Goal: Task Accomplishment & Management: Manage account settings

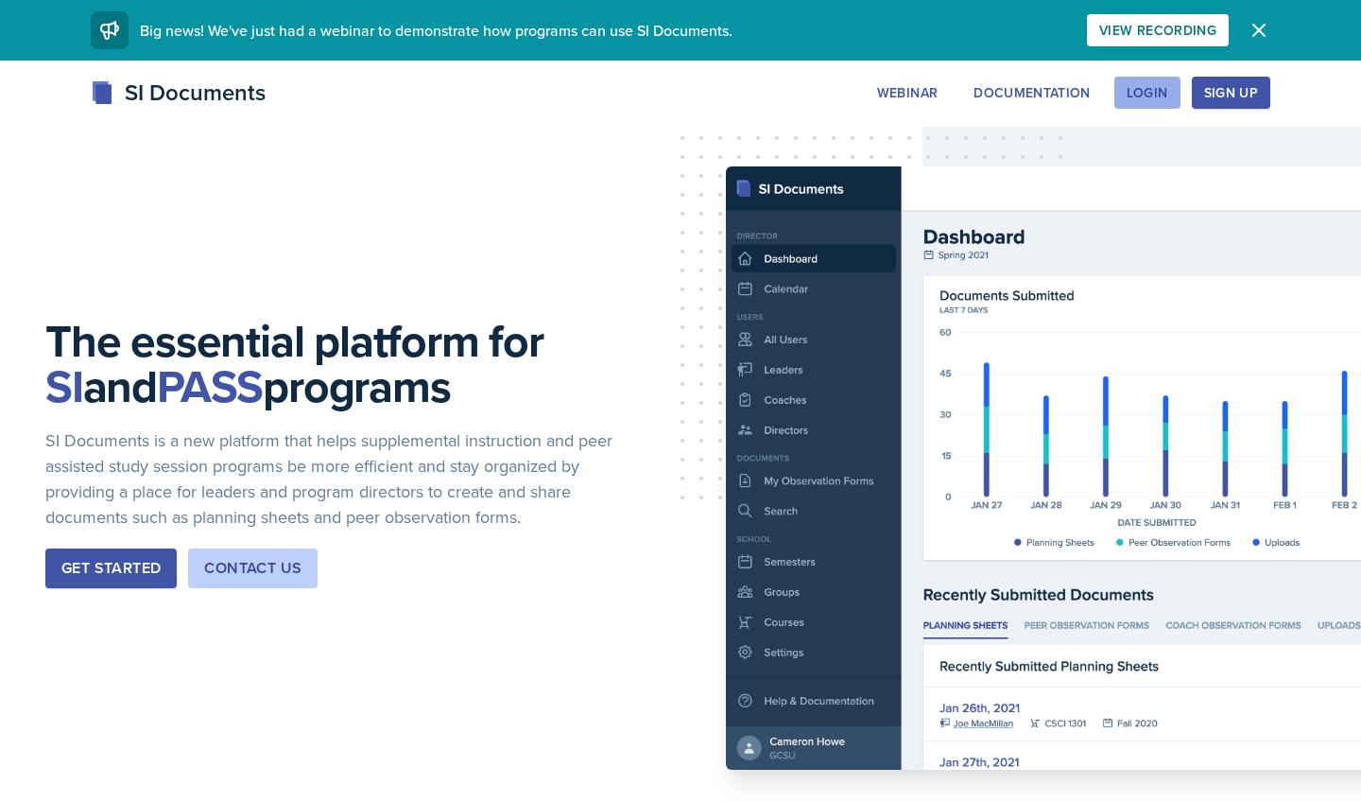
click at [1147, 100] on div "Login" at bounding box center [1148, 92] width 42 height 15
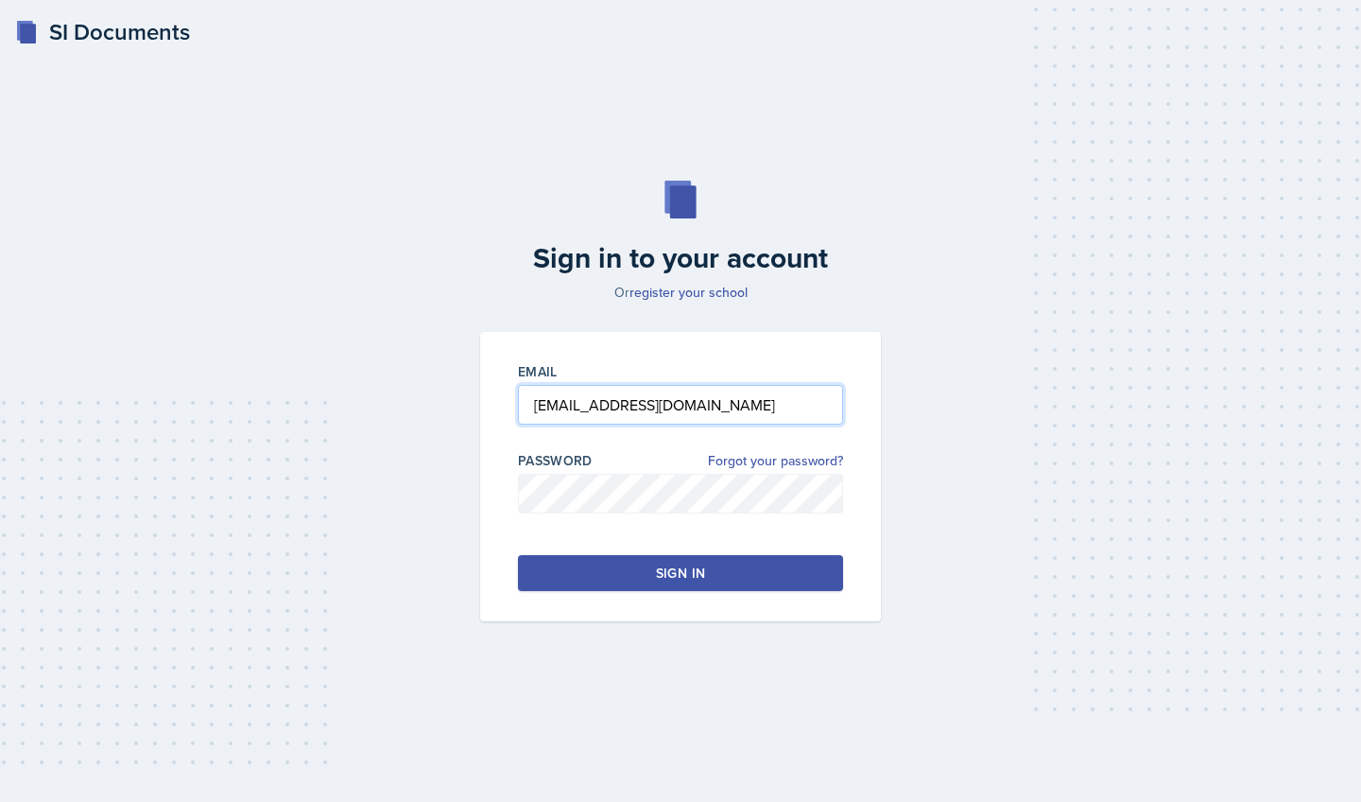
type input "[EMAIL_ADDRESS][DOMAIN_NAME]"
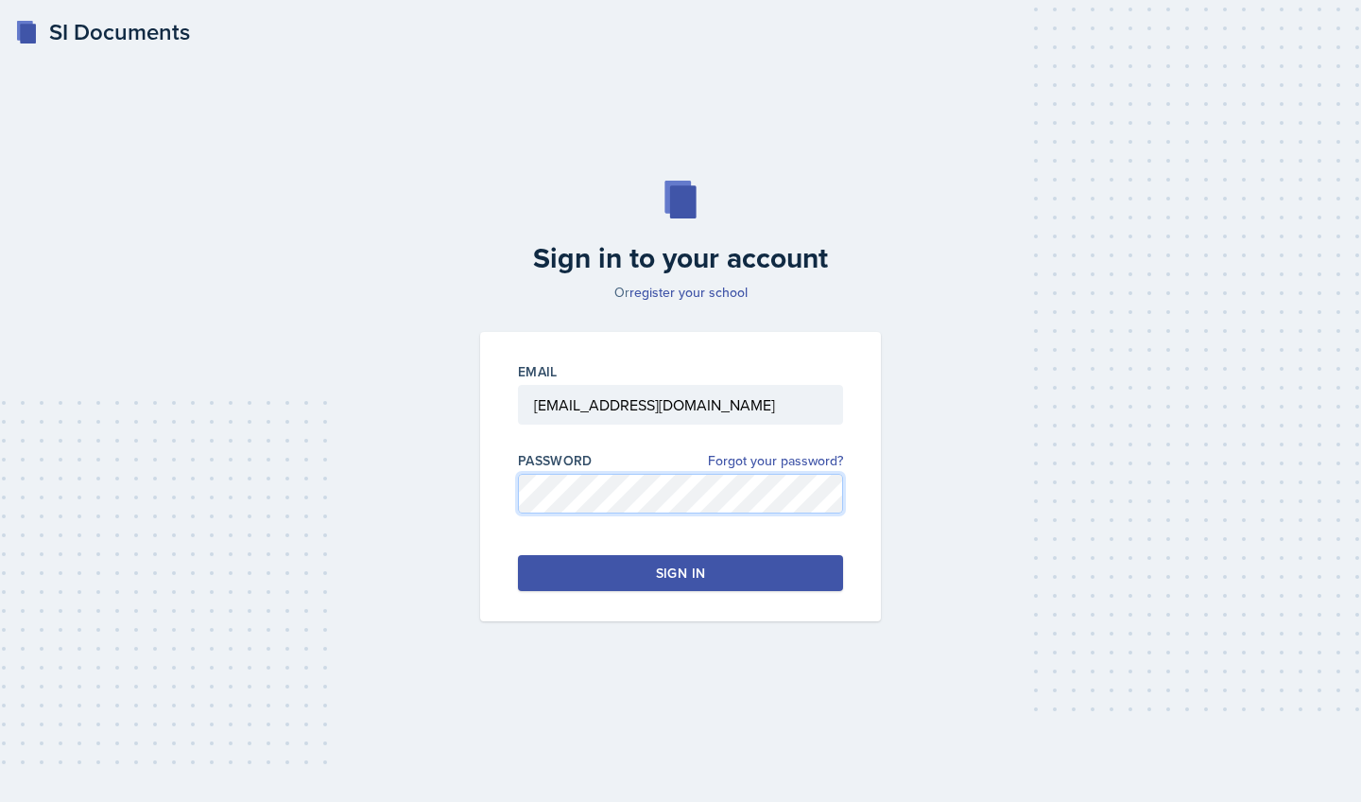
click at [495, 483] on div "Email delemam@students.kennesaw.edu Password Forgot your password? Sign in" at bounding box center [680, 476] width 401 height 289
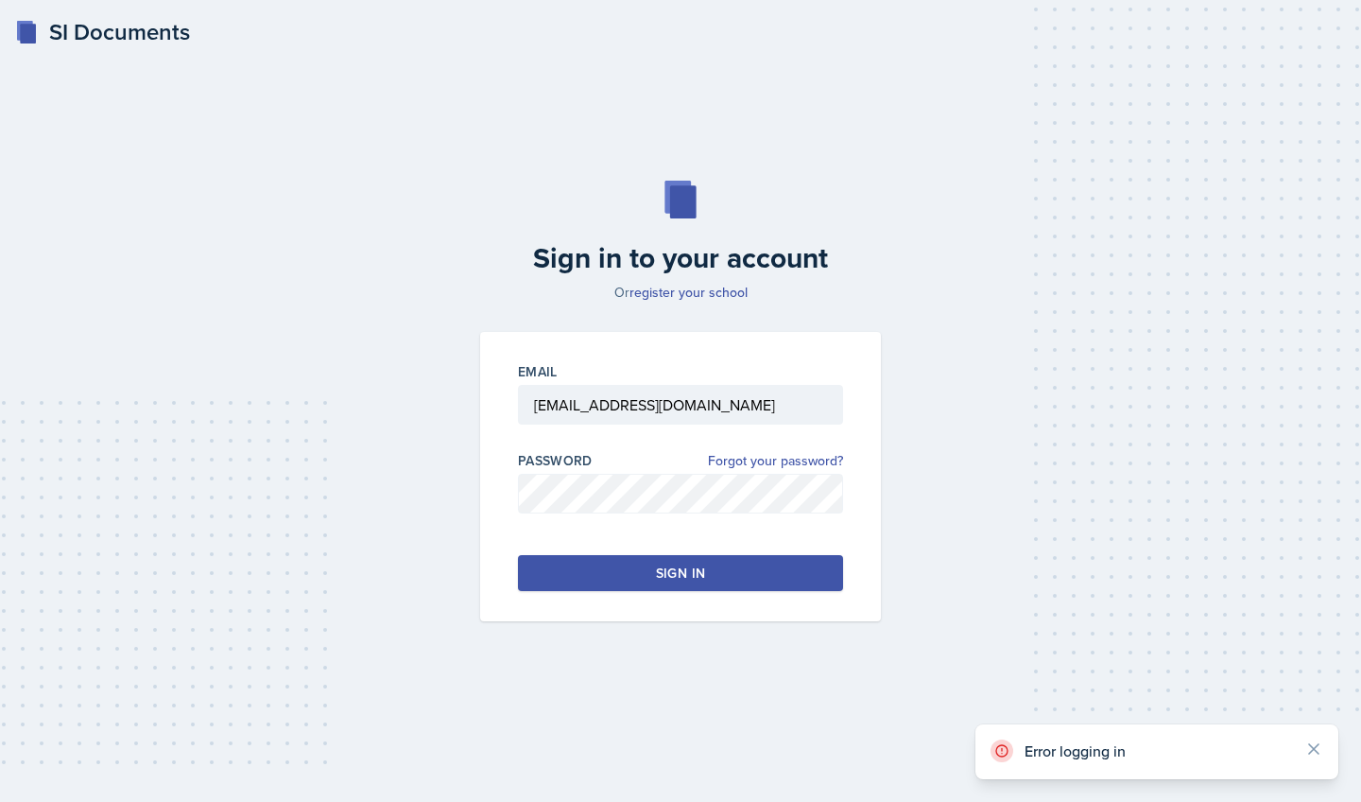
click at [653, 563] on button "Sign in" at bounding box center [680, 573] width 325 height 36
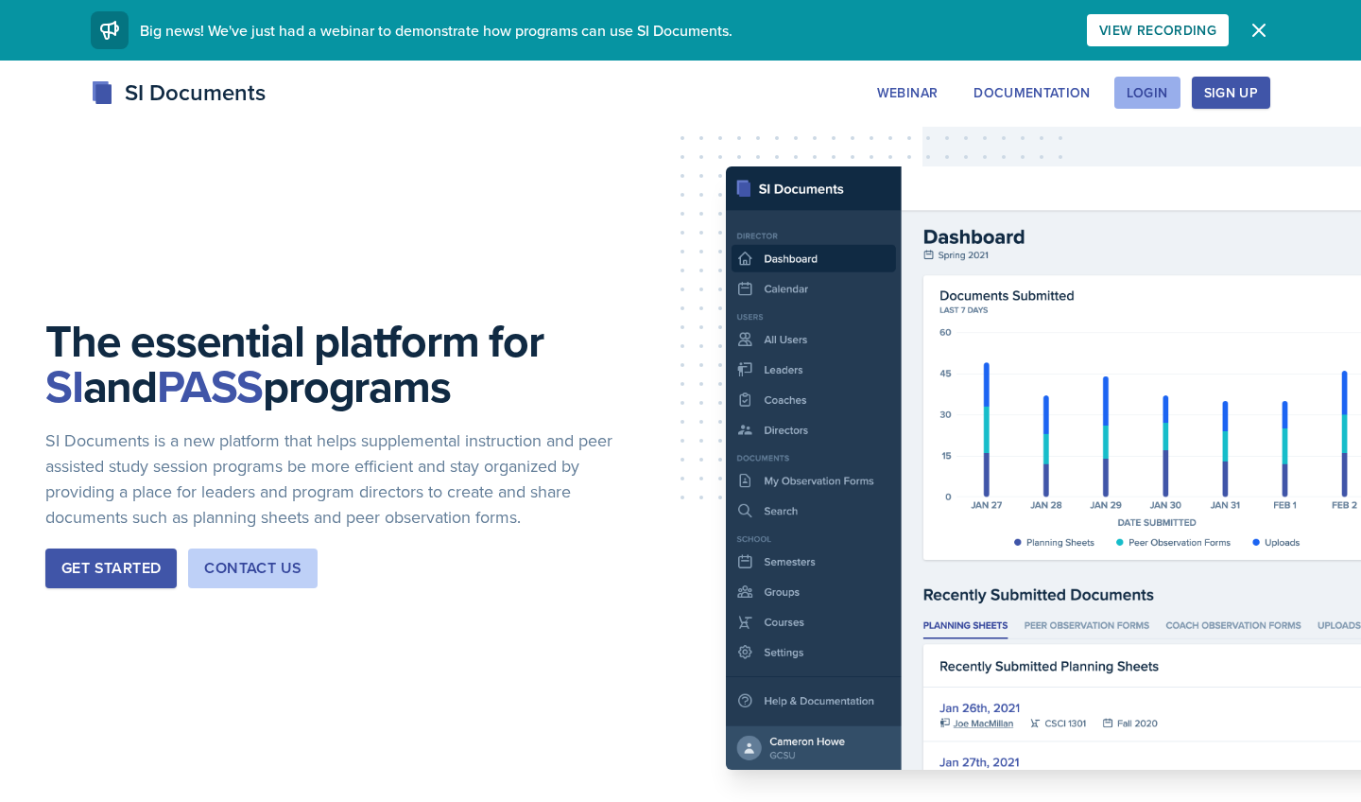
click at [1137, 90] on div "Login" at bounding box center [1148, 92] width 42 height 15
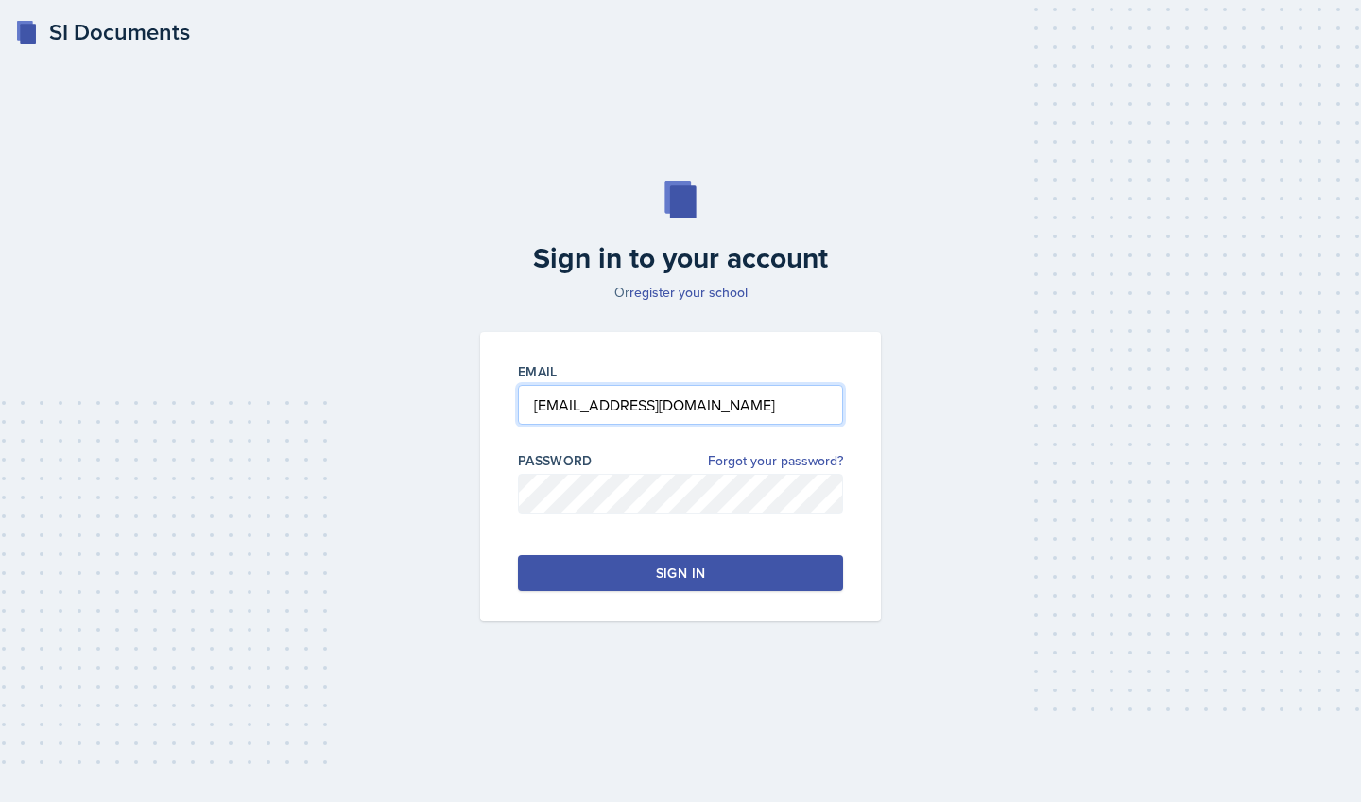
type input "[EMAIL_ADDRESS][DOMAIN_NAME]"
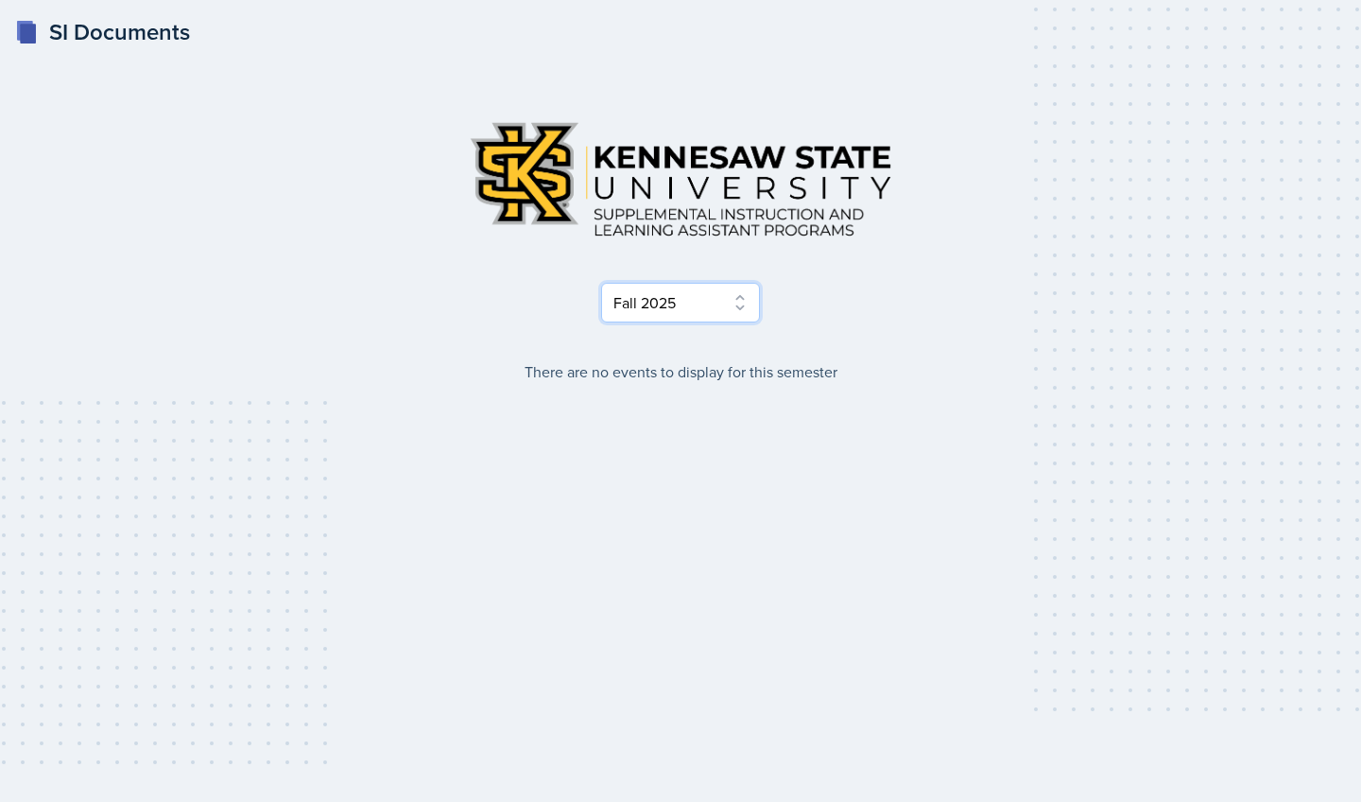
select select "515a866e-7596-43ee-a538-4da7a47c8e37"
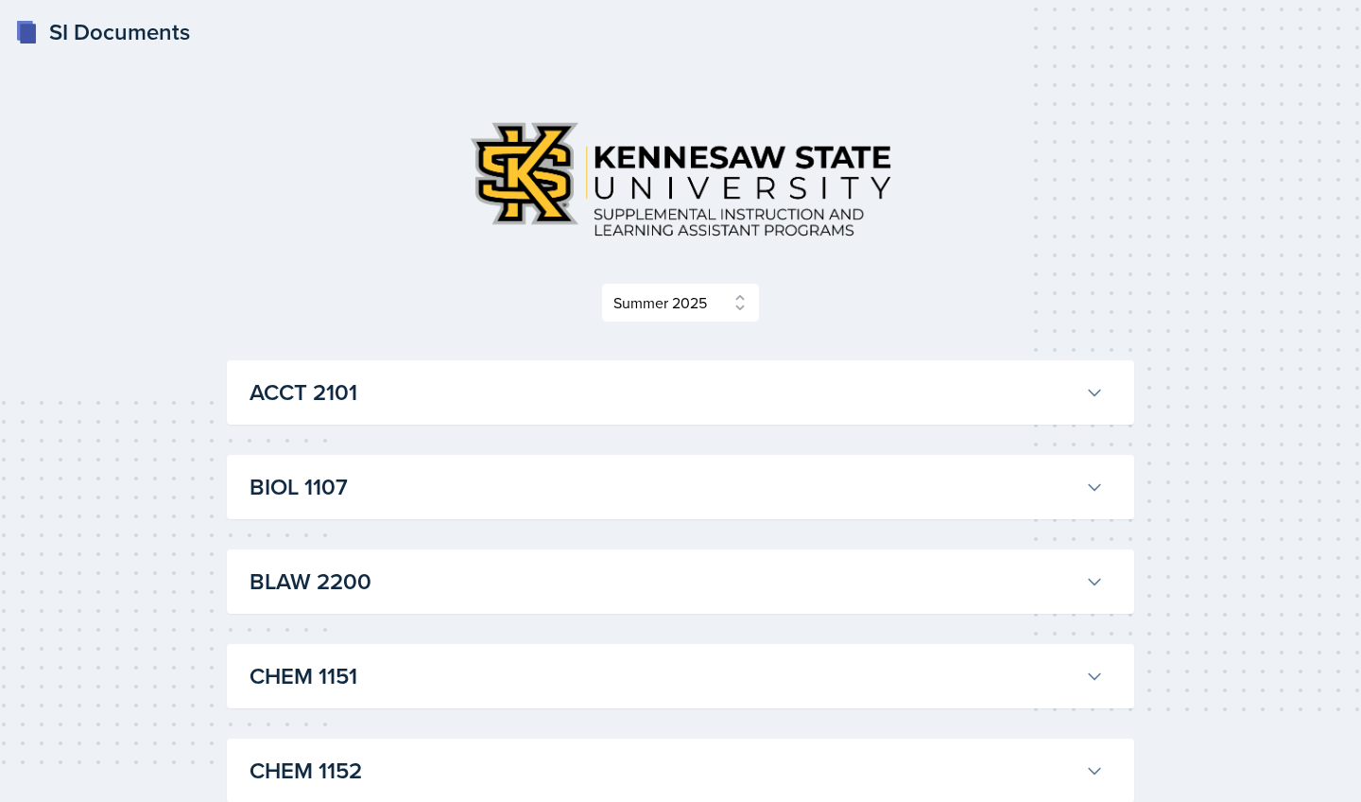
click at [716, 371] on div "ACCT 2101 Milla Eldridge Professor: Stephanie Miller Export to Google Calendar …" at bounding box center [680, 392] width 907 height 64
click at [1095, 391] on icon at bounding box center [1094, 392] width 19 height 19
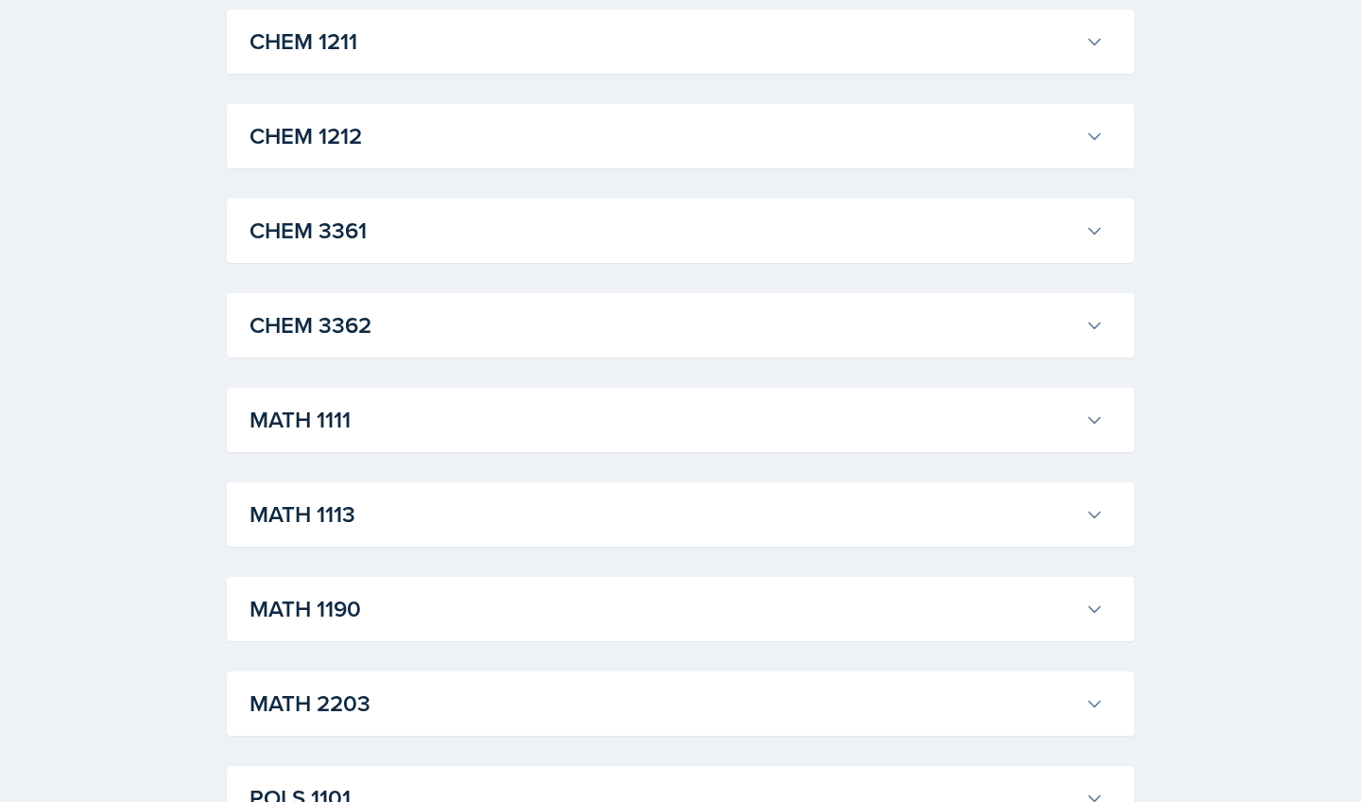
scroll to position [1636, 0]
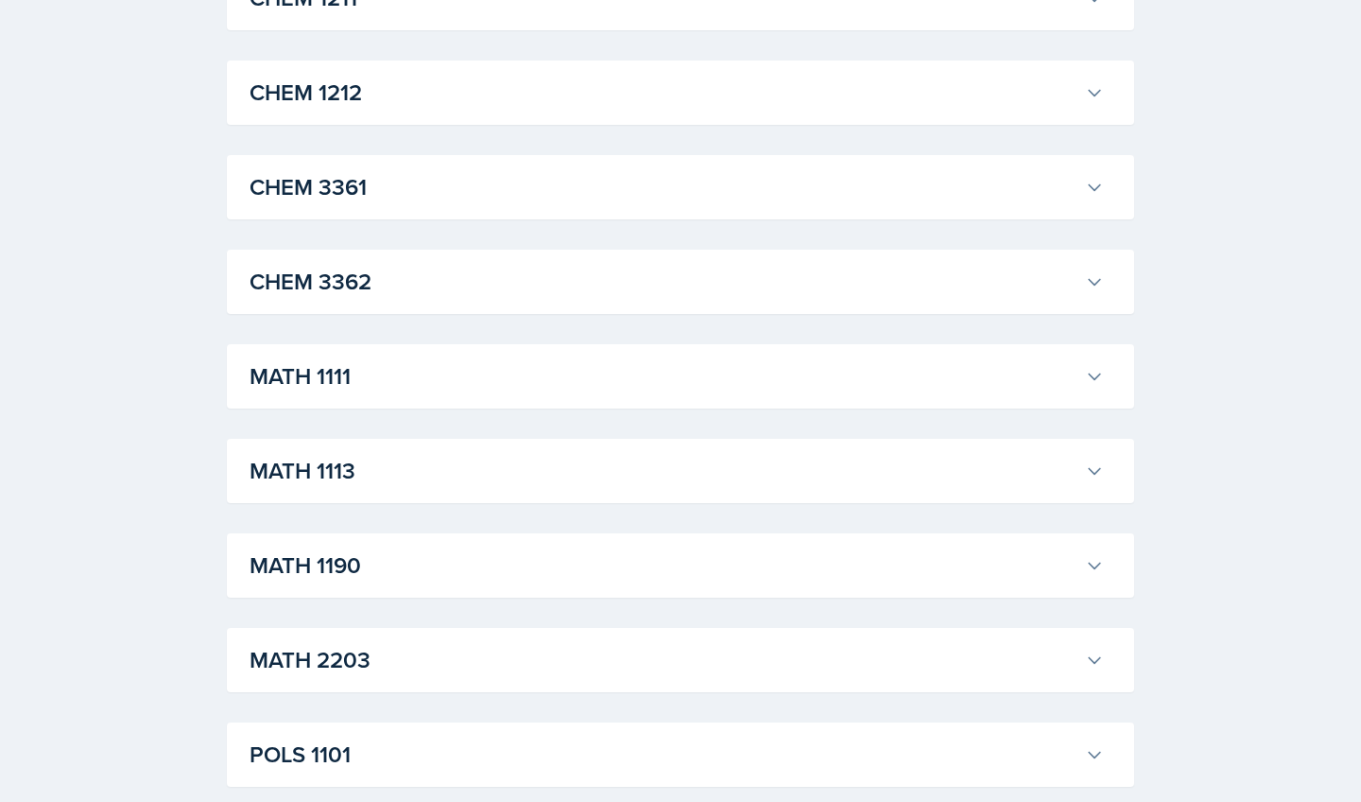
click at [1069, 371] on h3 "MATH 1111" at bounding box center [664, 376] width 828 height 34
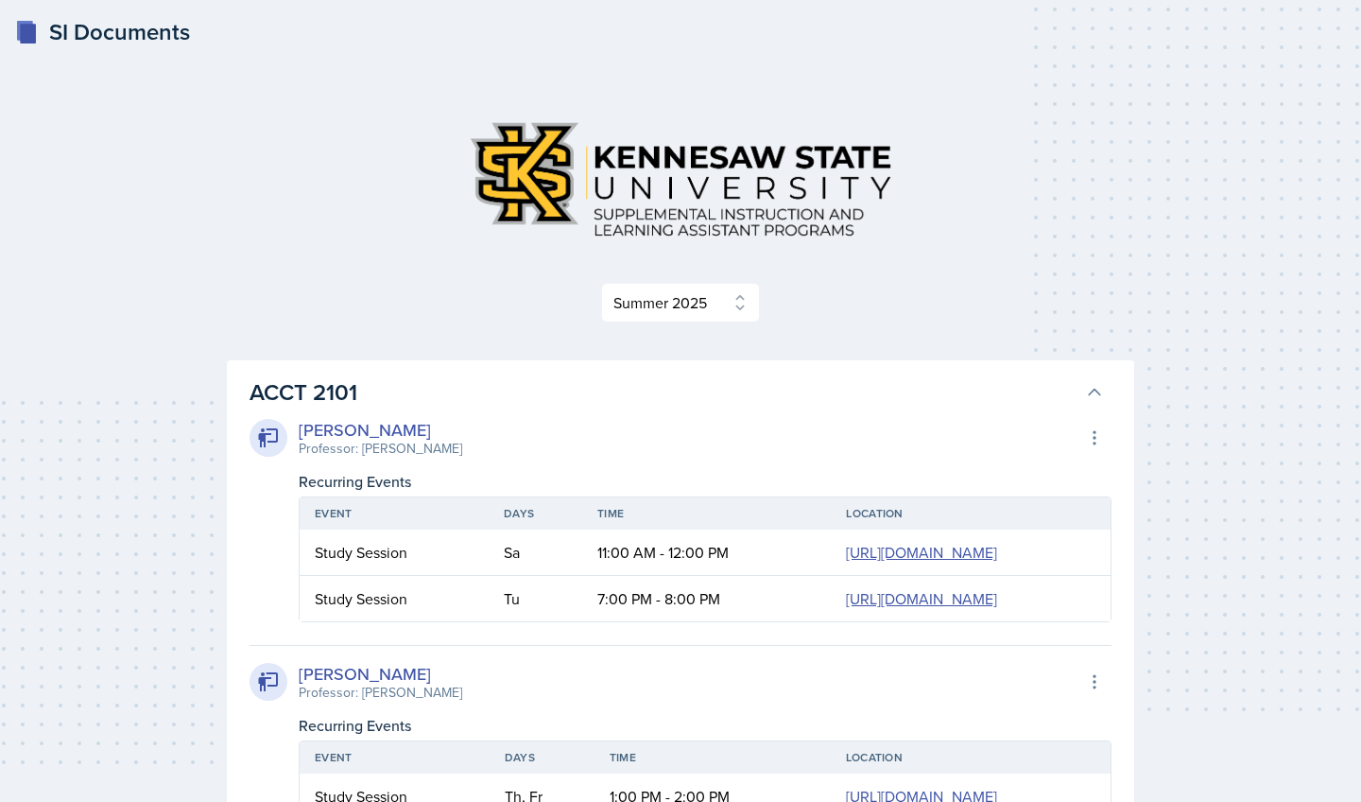
scroll to position [0, 0]
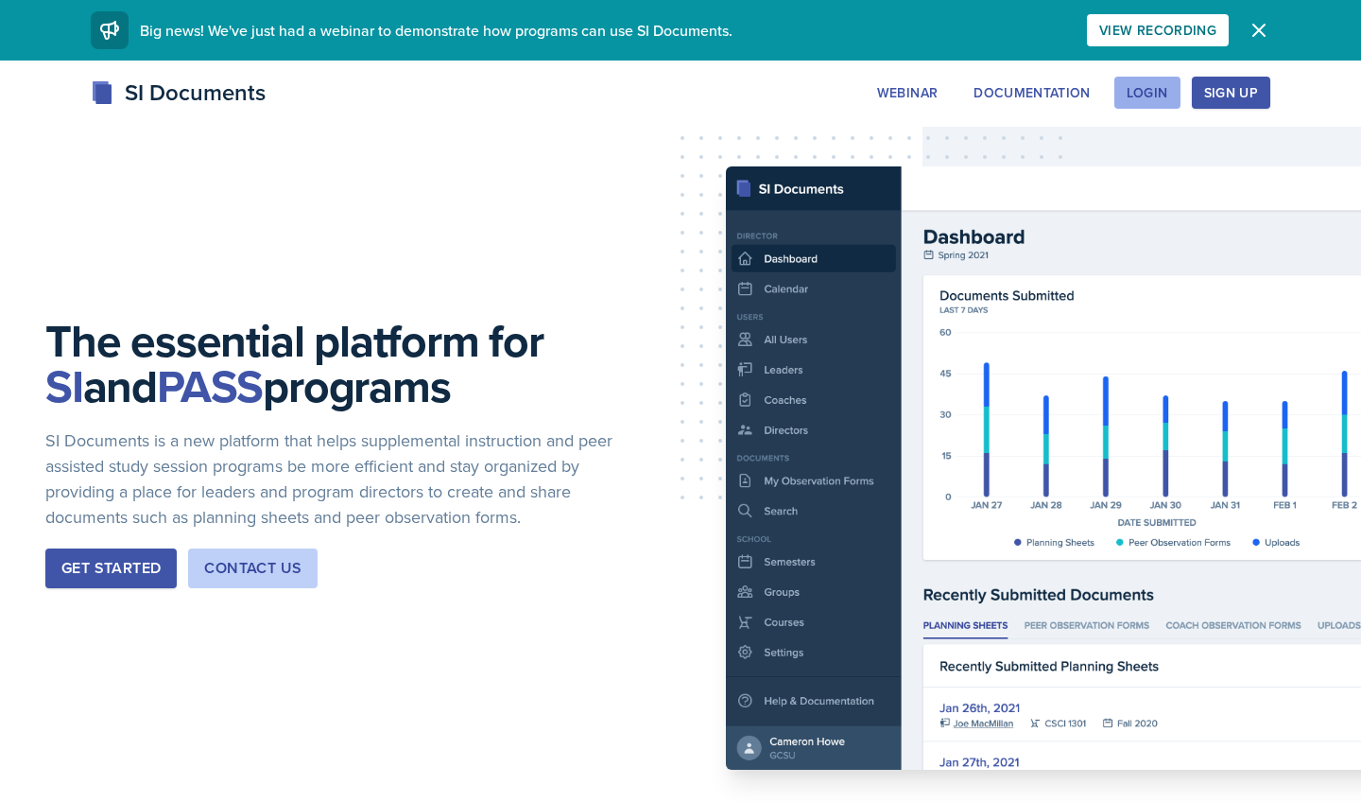
click at [1151, 90] on div "Login" at bounding box center [1148, 92] width 42 height 15
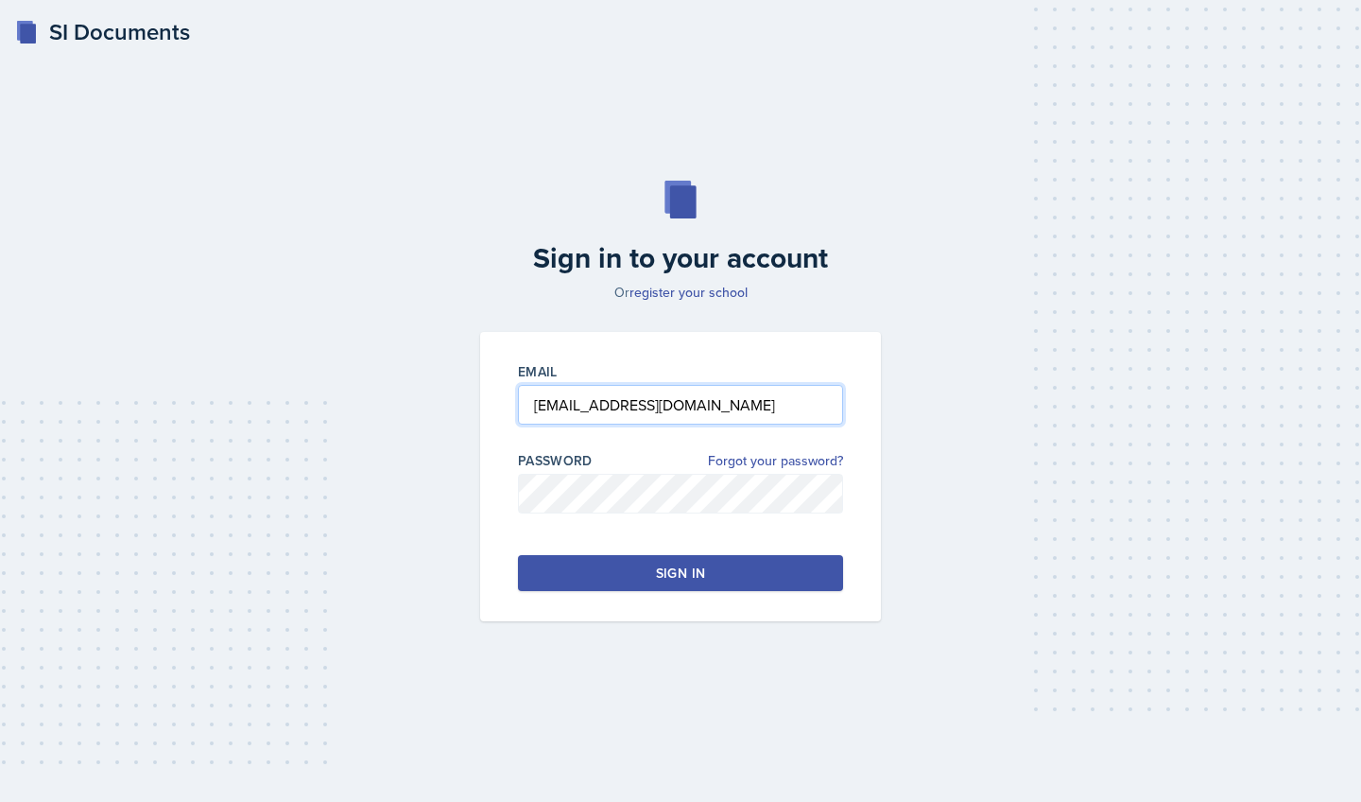
type input "[EMAIL_ADDRESS][DOMAIN_NAME]"
click at [657, 575] on div "Sign in" at bounding box center [680, 572] width 49 height 19
click at [674, 579] on div "Sign in" at bounding box center [680, 572] width 49 height 19
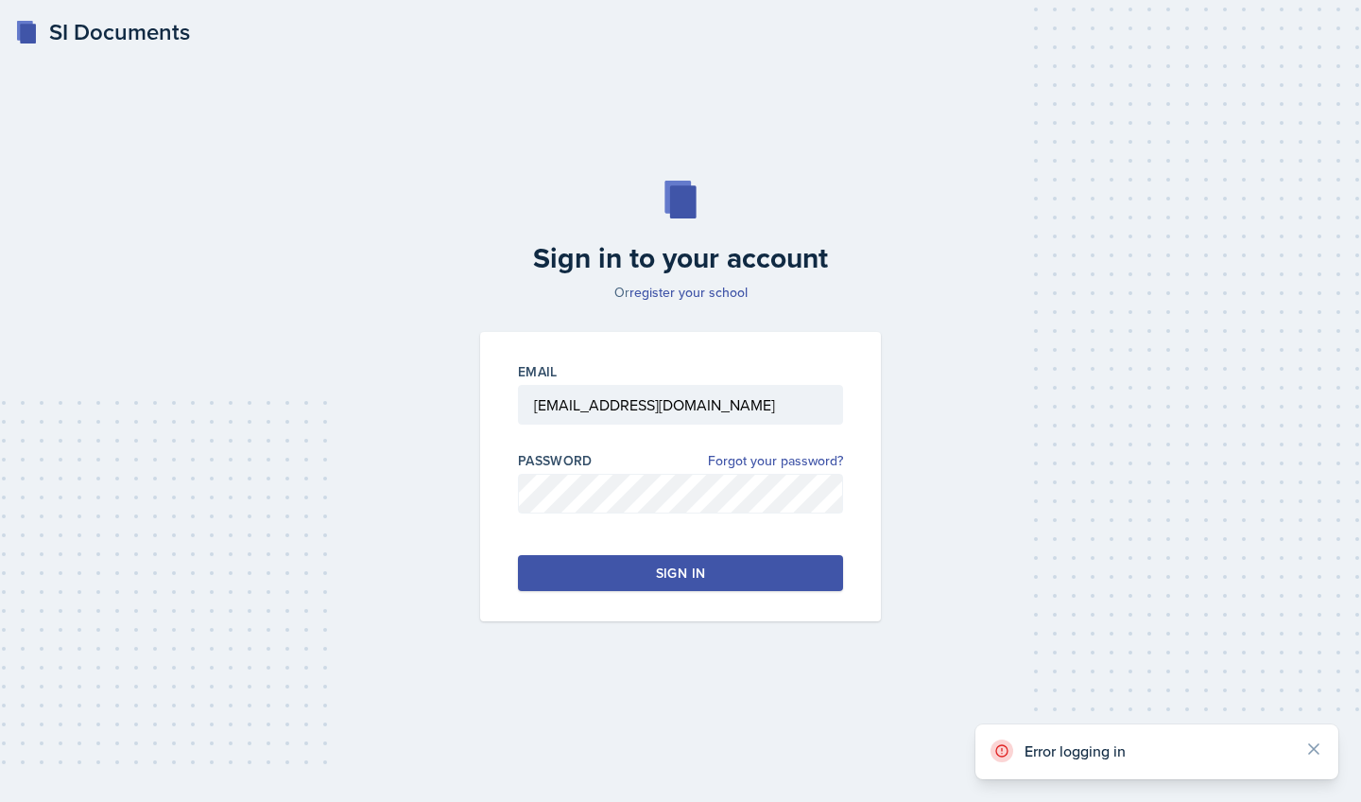
click at [674, 579] on div "Sign in" at bounding box center [680, 572] width 49 height 19
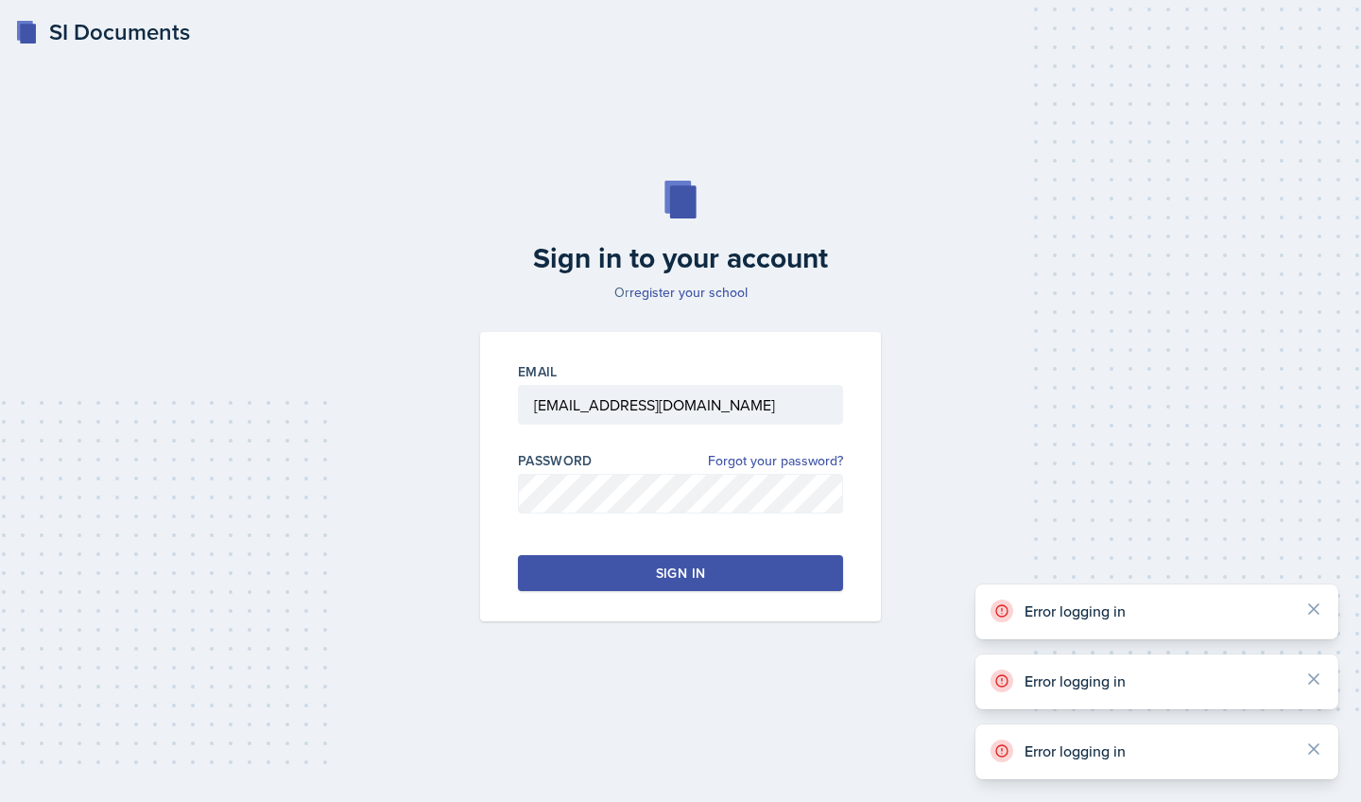
click at [674, 579] on div "Sign in" at bounding box center [680, 572] width 49 height 19
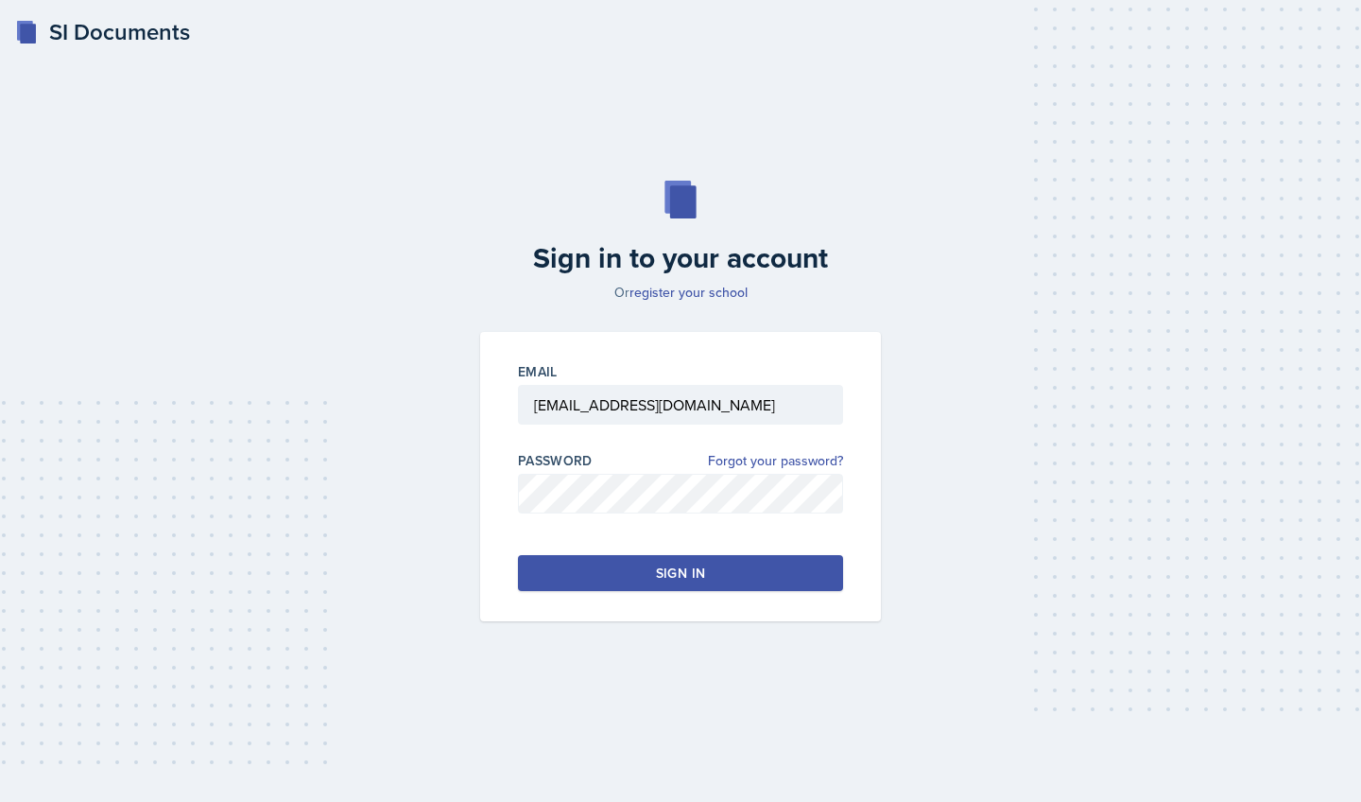
click at [647, 568] on button "Sign in" at bounding box center [680, 573] width 325 height 36
click at [720, 575] on button "Sign in" at bounding box center [680, 573] width 325 height 36
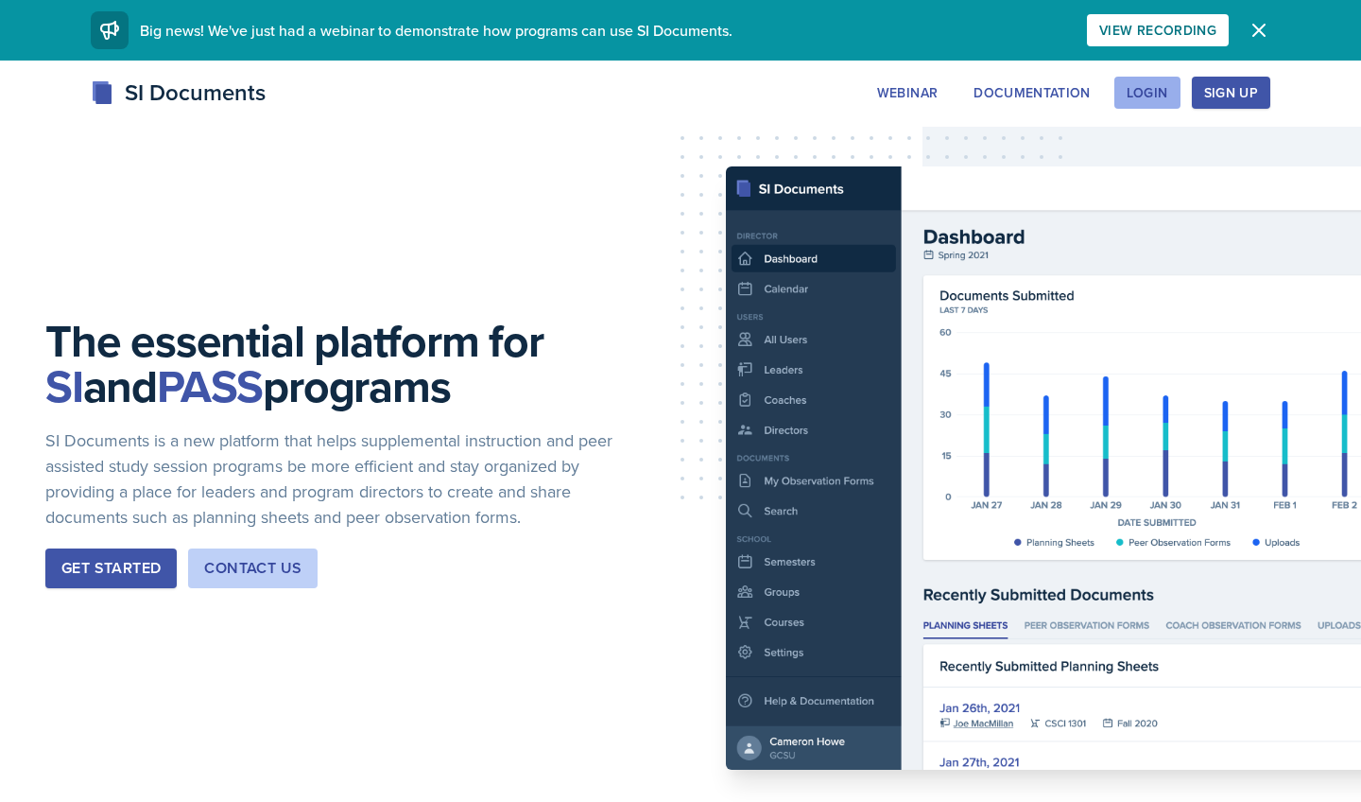
click at [1153, 88] on div "Login" at bounding box center [1148, 92] width 42 height 15
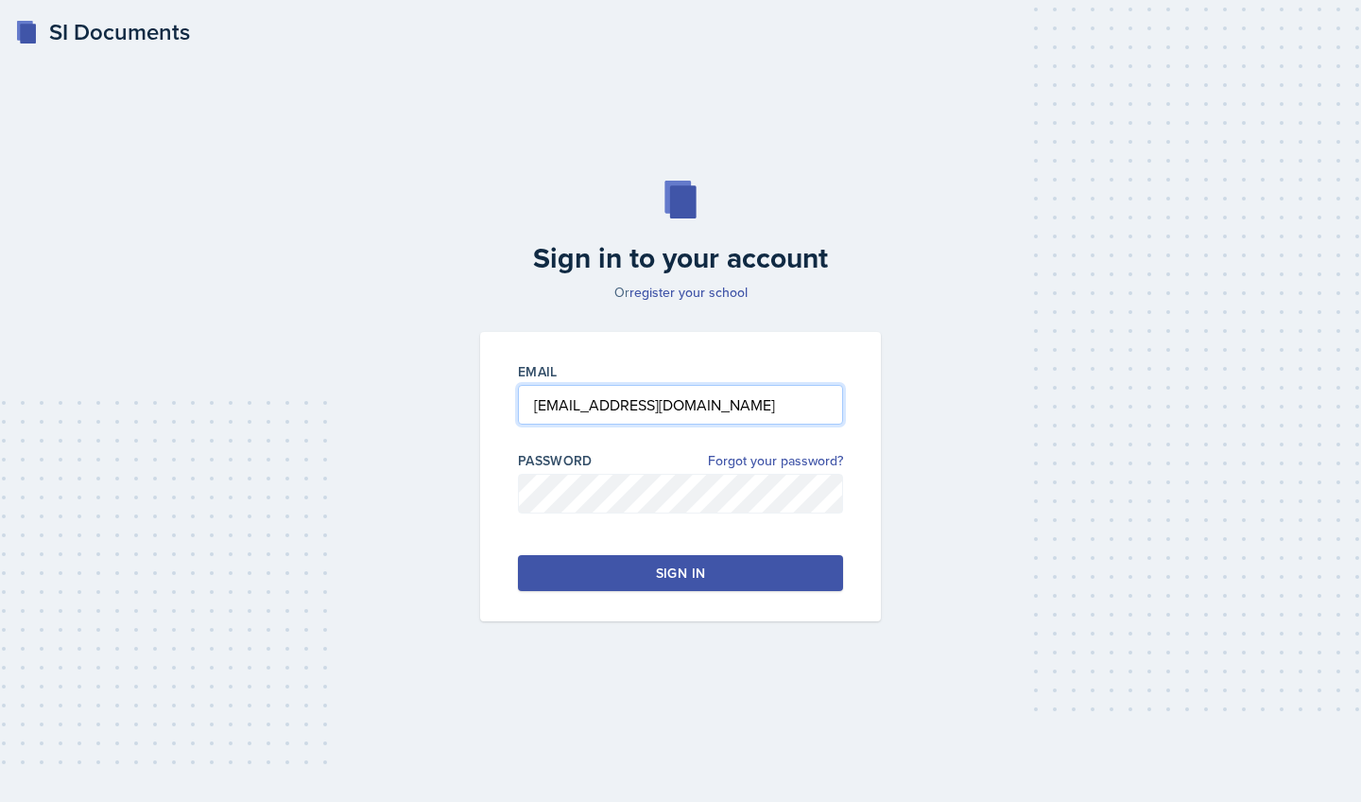
type input "[EMAIL_ADDRESS][DOMAIN_NAME]"
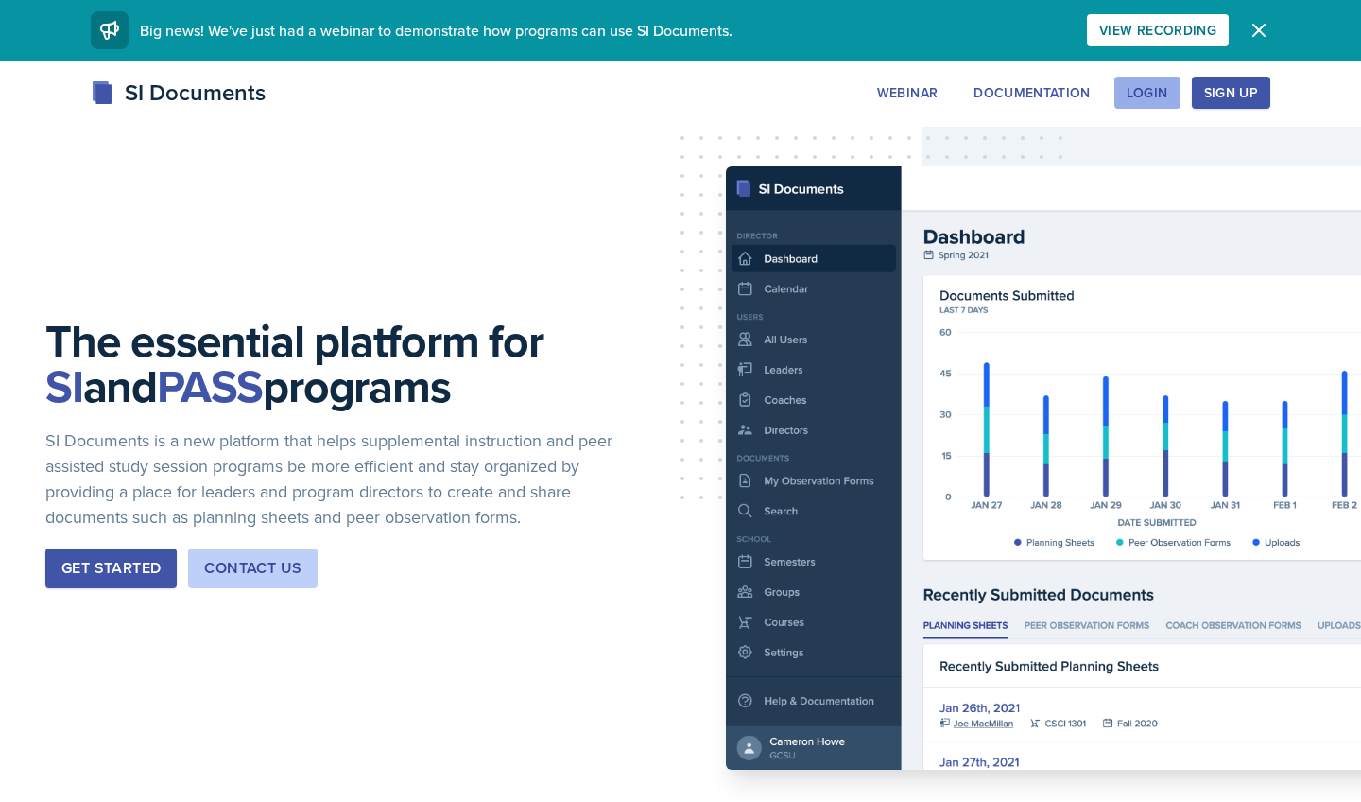
click at [1153, 87] on div "Login" at bounding box center [1148, 92] width 42 height 15
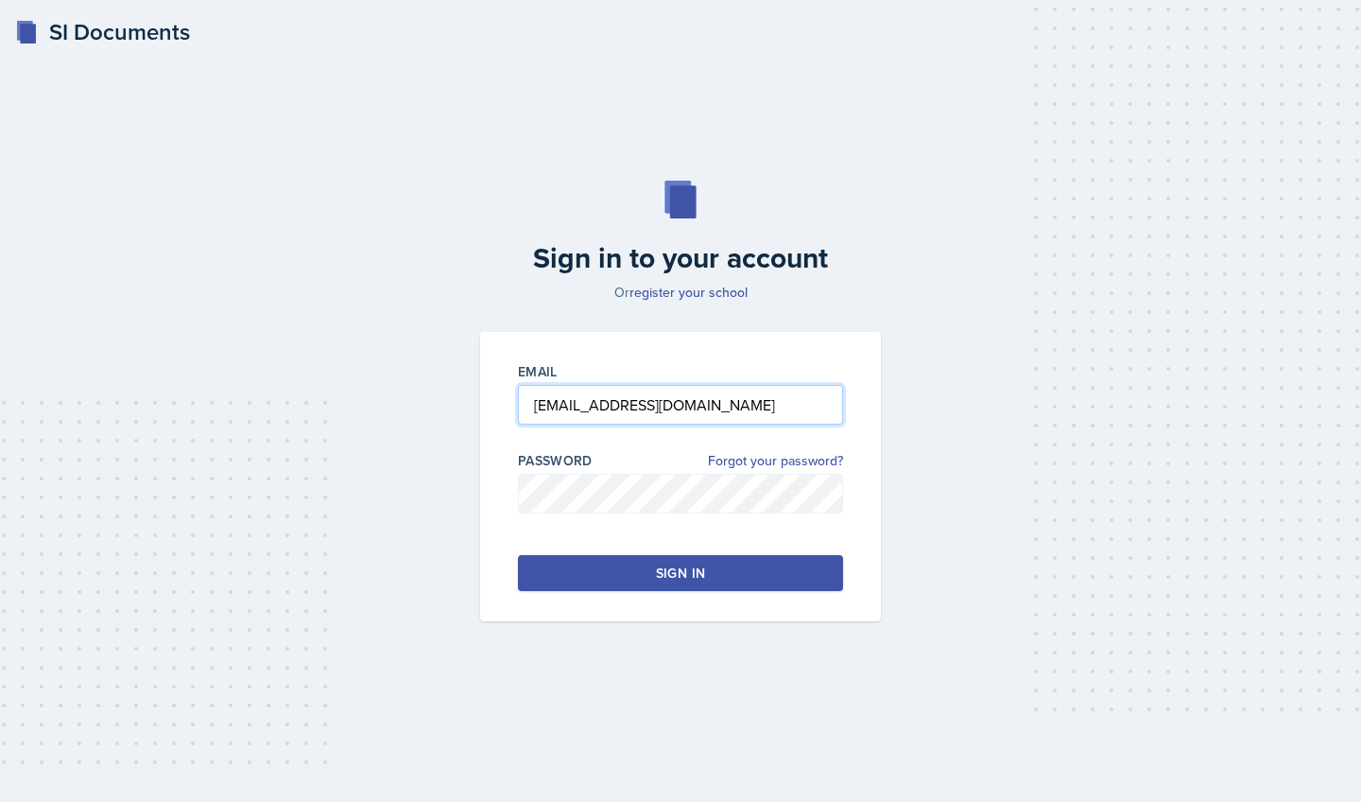
type input "[EMAIL_ADDRESS][DOMAIN_NAME]"
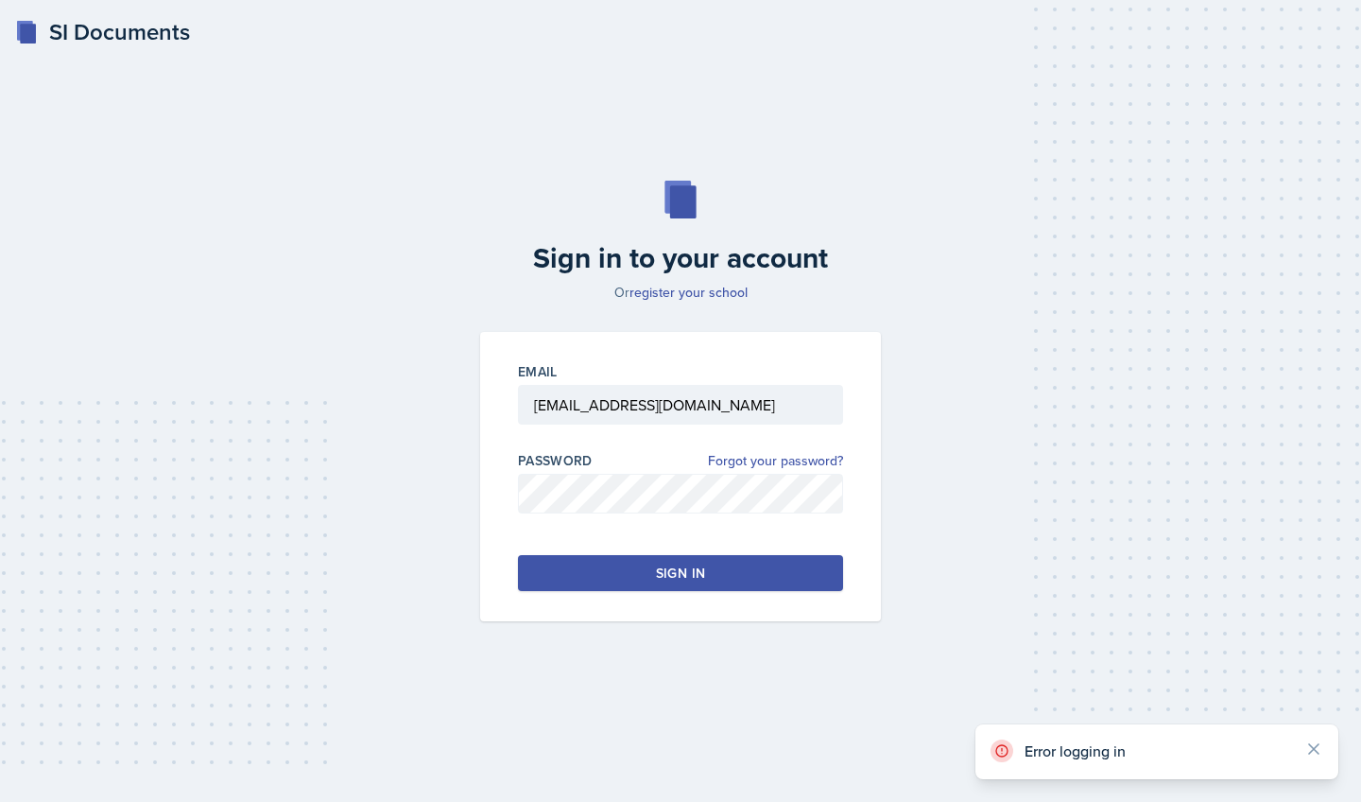
click at [650, 579] on button "Sign in" at bounding box center [680, 573] width 325 height 36
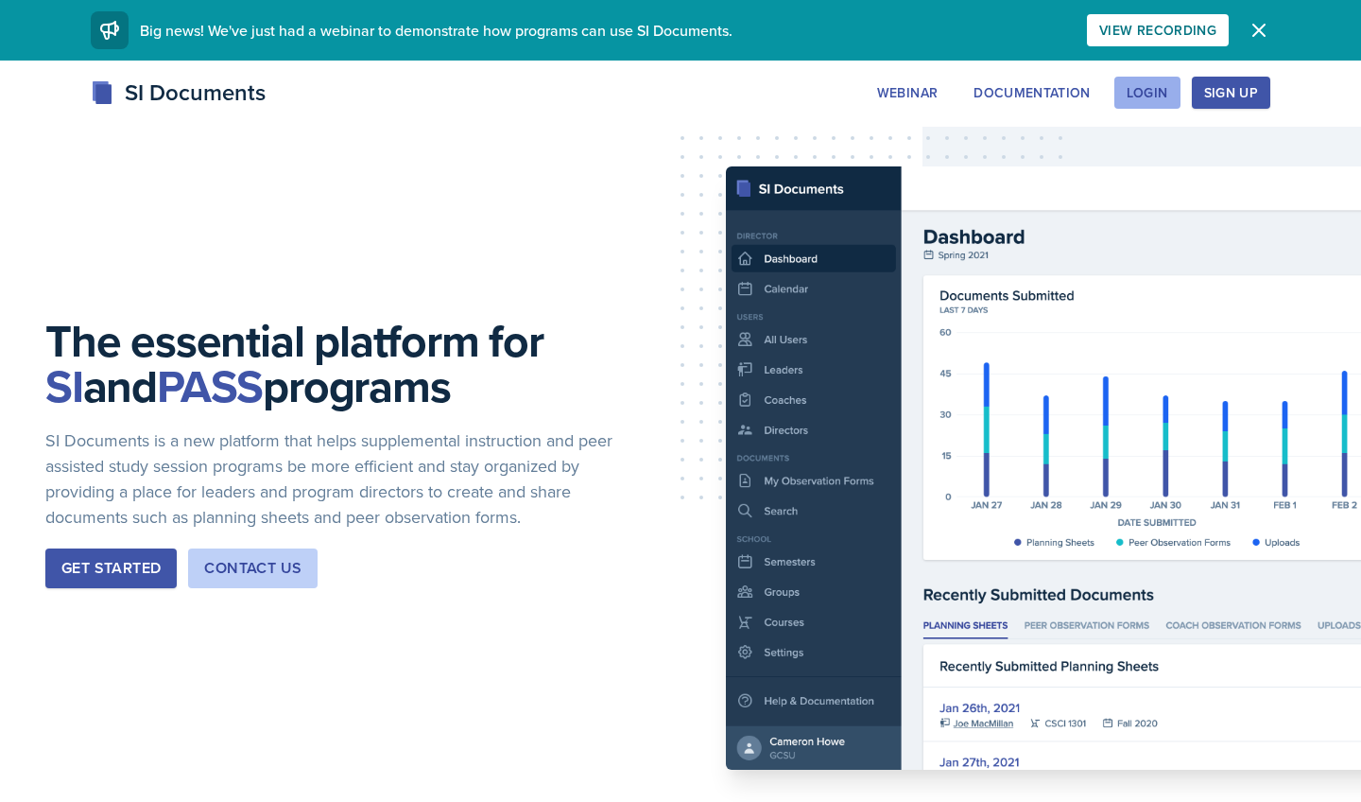
click at [1153, 92] on div "Login" at bounding box center [1148, 92] width 42 height 15
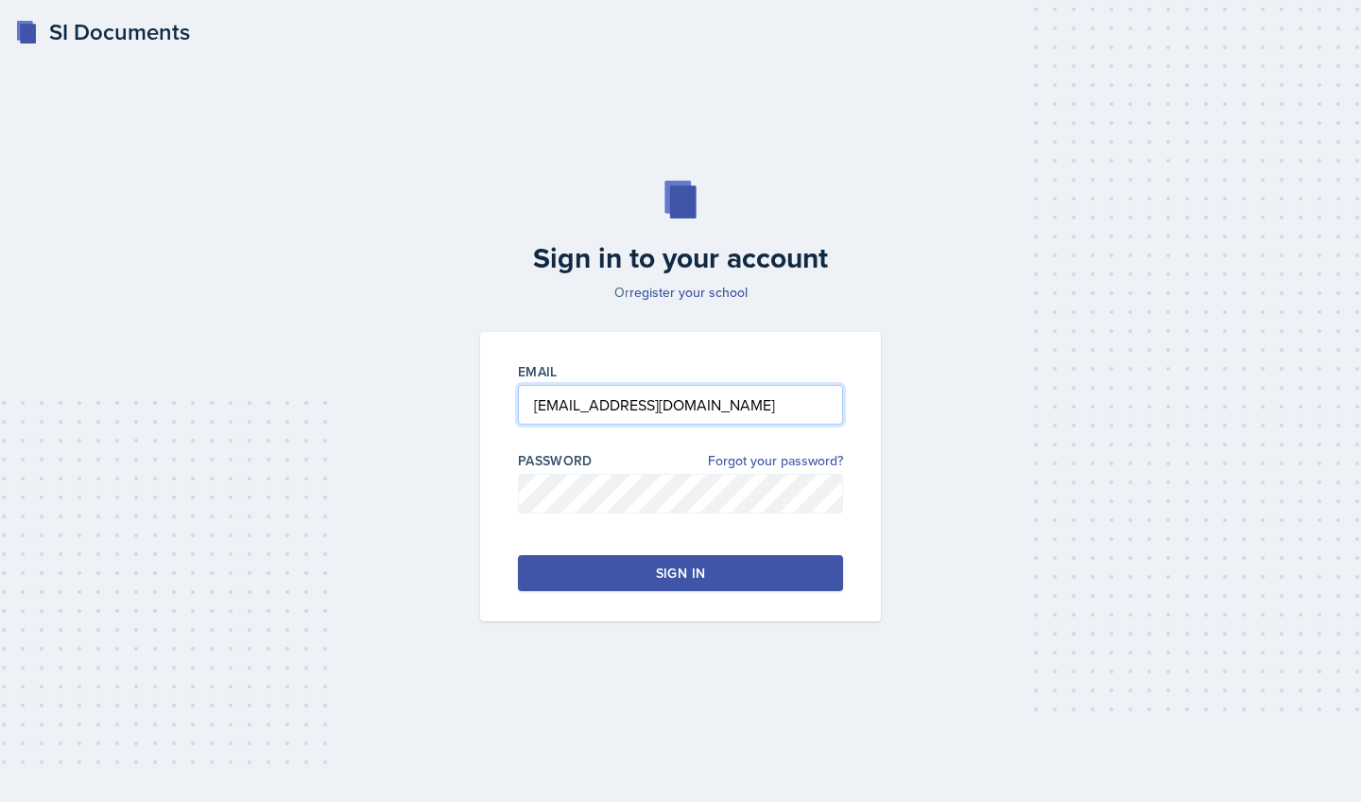
type input "[EMAIL_ADDRESS][DOMAIN_NAME]"
